Goal: Information Seeking & Learning: Learn about a topic

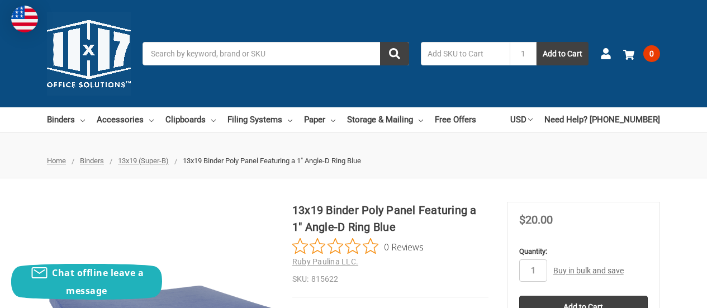
scroll to position [112, 0]
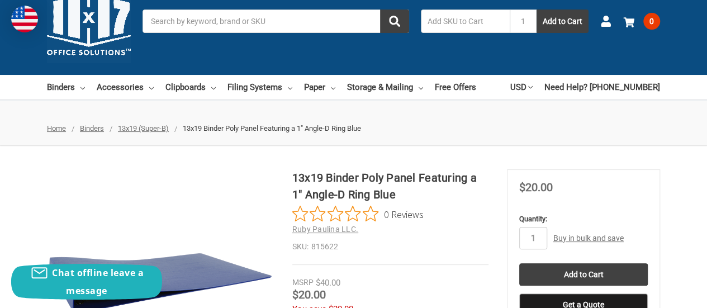
scroll to position [56, 0]
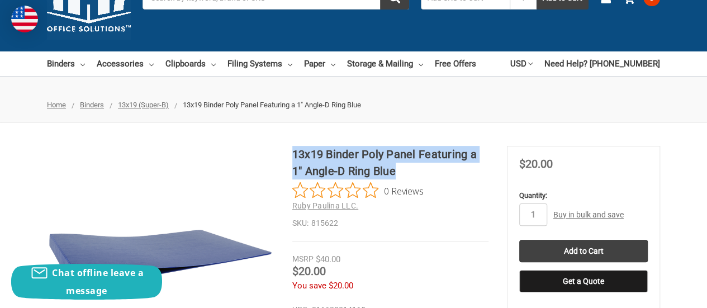
drag, startPoint x: 396, startPoint y: 170, endPoint x: 294, endPoint y: 149, distance: 104.0
click at [294, 149] on h1 "13x19 Binder Poly Panel Featuring a 1" Angle-D Ring Blue" at bounding box center [390, 163] width 196 height 34
copy h1 "13x19 Binder Poly Panel Featuring a 1" Angle-D Ring Blue"
